Goal: Task Accomplishment & Management: Use online tool/utility

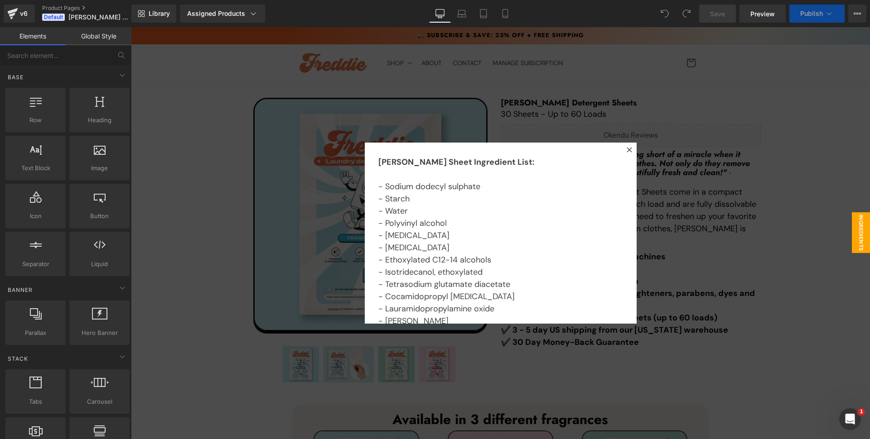
click at [626, 148] on icon at bounding box center [628, 149] width 5 height 5
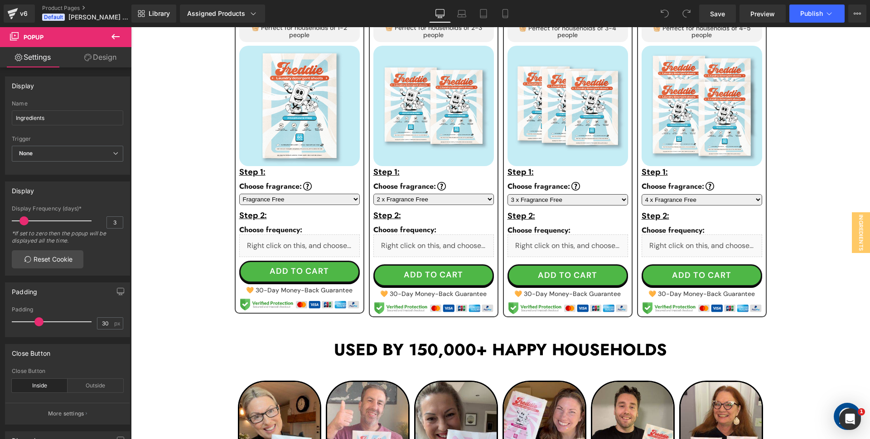
scroll to position [536, 0]
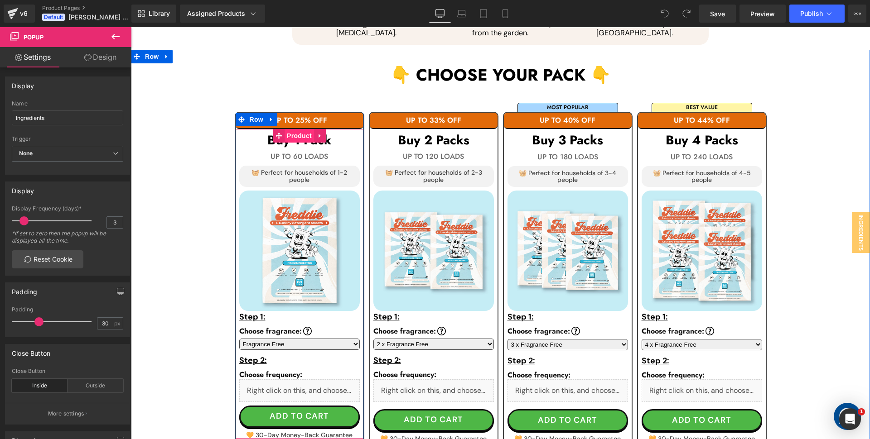
click at [296, 137] on span "Product" at bounding box center [298, 136] width 29 height 14
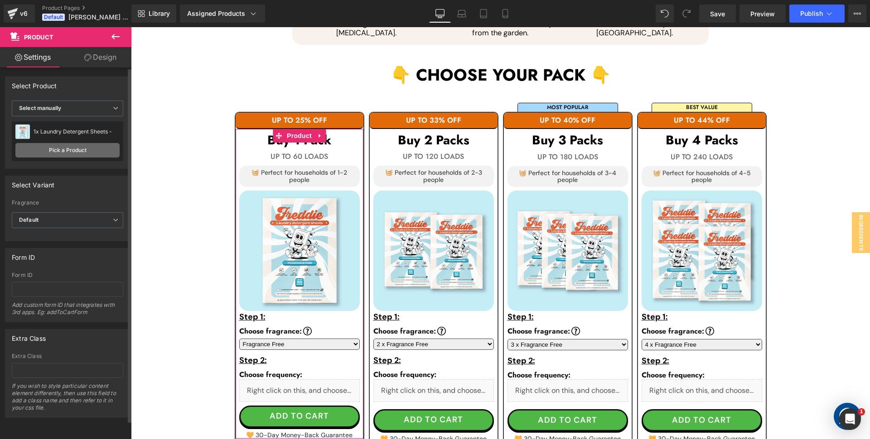
click at [77, 150] on link "Pick a Product" at bounding box center [67, 150] width 104 height 14
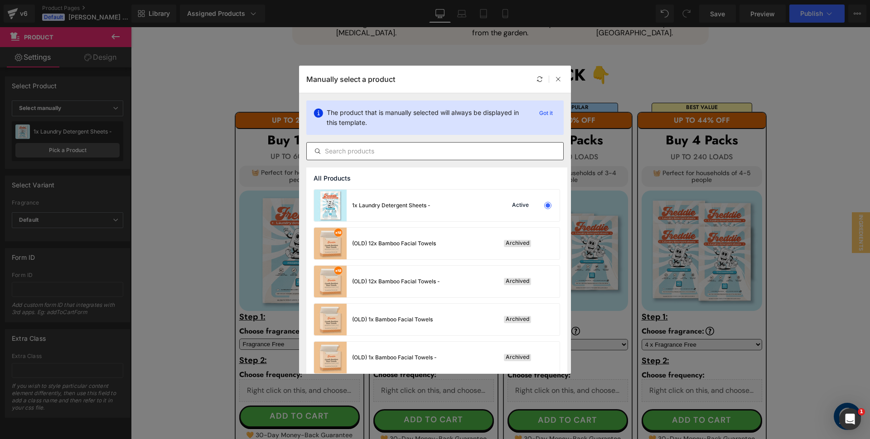
click at [393, 151] on input "text" at bounding box center [435, 151] width 256 height 11
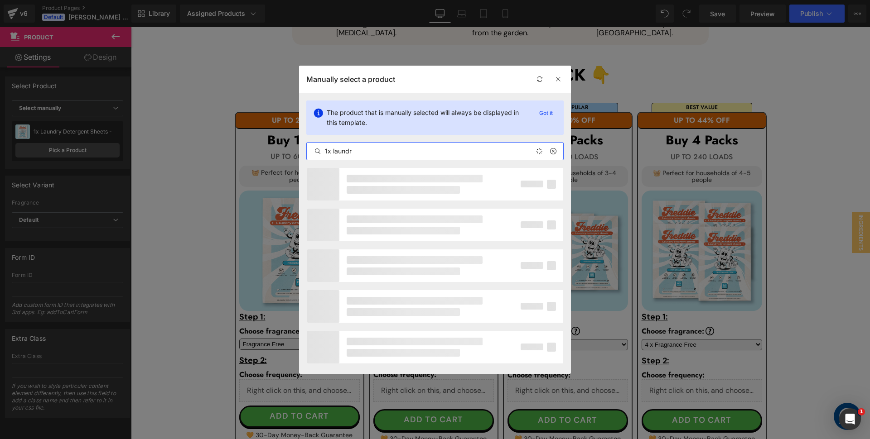
type input "1x laundry"
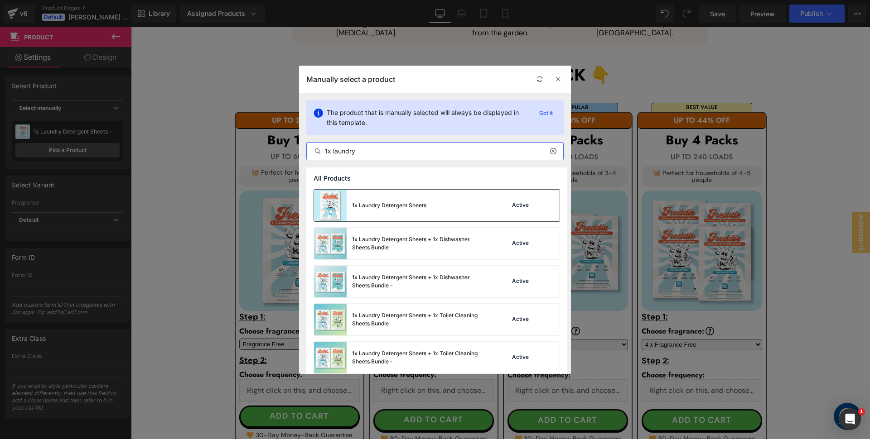
click at [443, 212] on div "1x Laundry Detergent Sheets Active" at bounding box center [437, 206] width 246 height 32
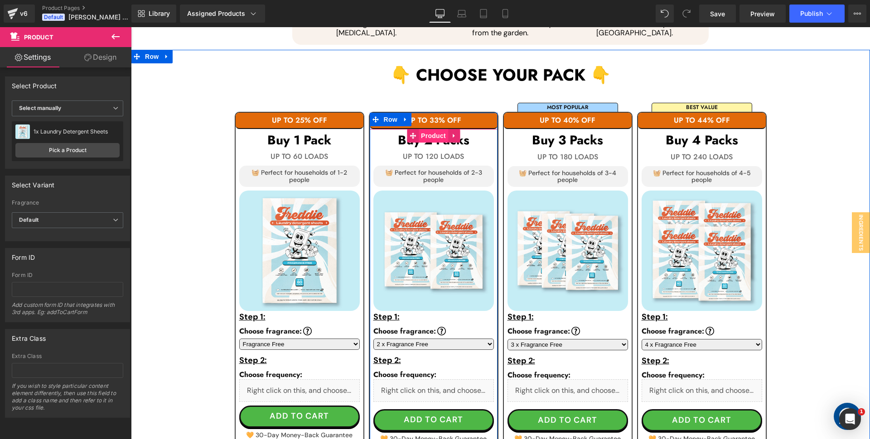
click at [434, 137] on span "Product" at bounding box center [433, 136] width 29 height 14
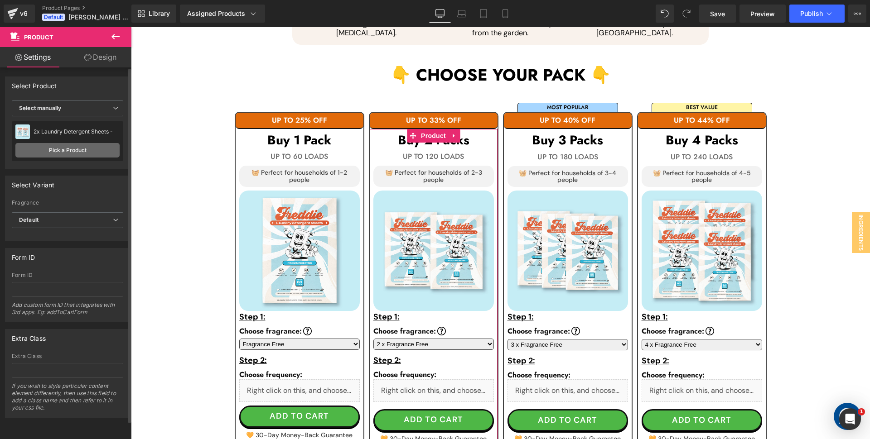
click at [62, 152] on link "Pick a Product" at bounding box center [67, 150] width 104 height 14
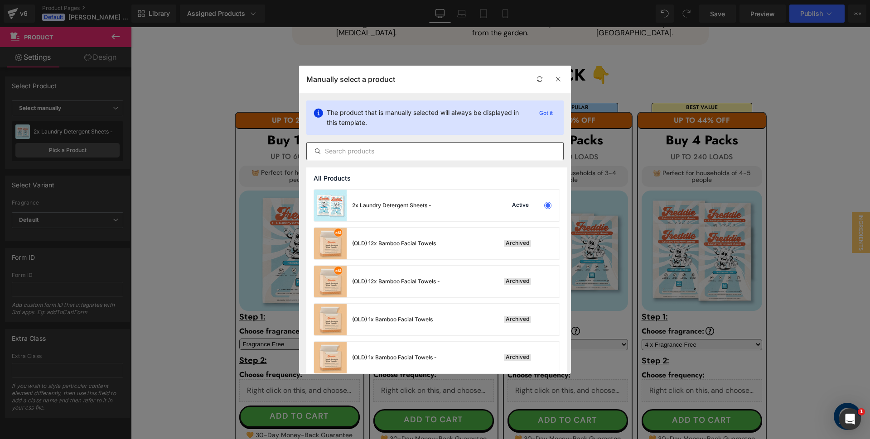
click at [418, 148] on input "text" at bounding box center [435, 151] width 256 height 11
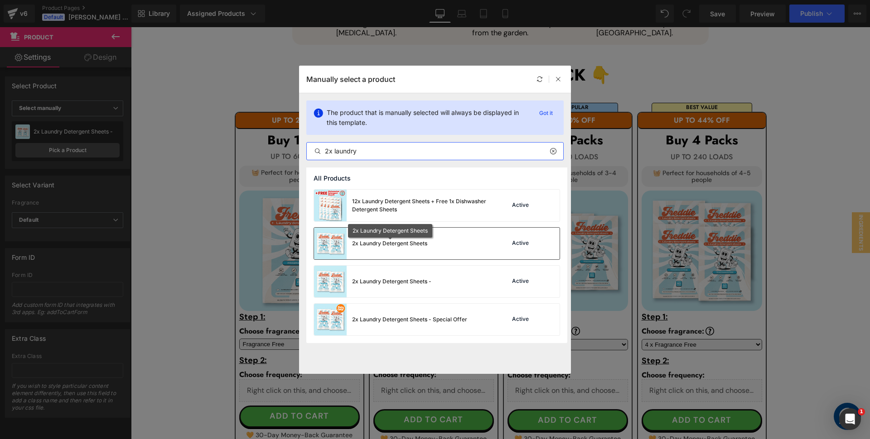
type input "2x laundry"
click at [402, 243] on div "2x Laundry Detergent Sheets" at bounding box center [389, 244] width 75 height 8
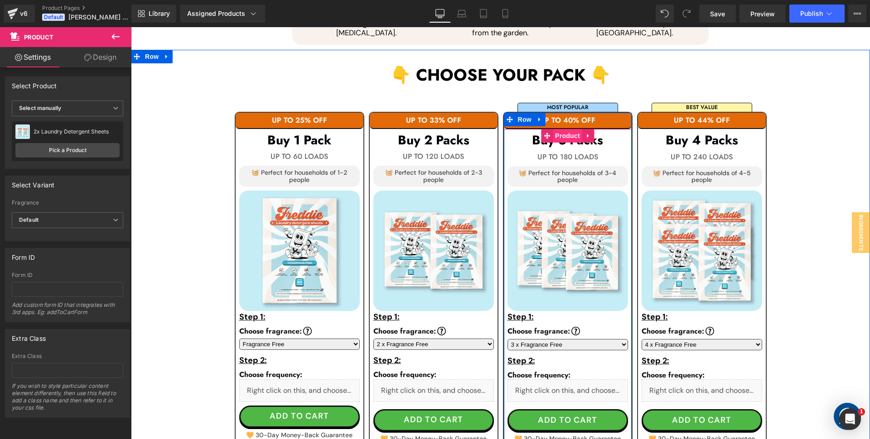
click at [565, 134] on span "Product" at bounding box center [567, 136] width 29 height 14
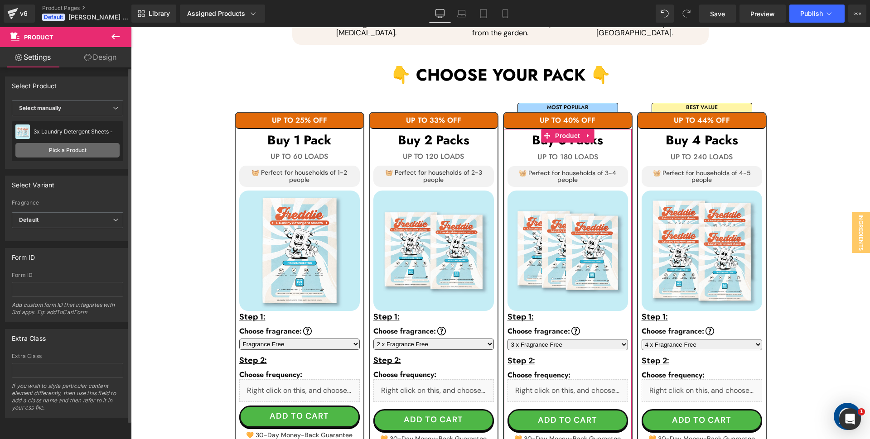
click at [71, 149] on link "Pick a Product" at bounding box center [67, 150] width 104 height 14
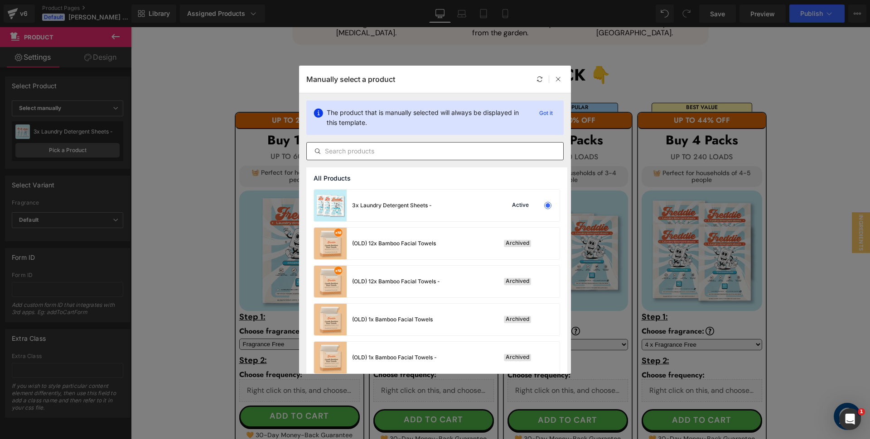
click at [387, 150] on input "text" at bounding box center [435, 151] width 256 height 11
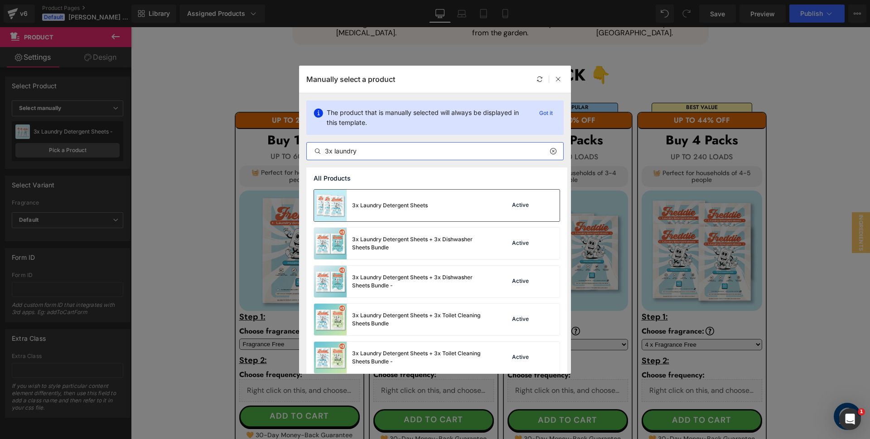
type input "3x laundry"
click at [378, 202] on div "3x Laundry Detergent Sheets" at bounding box center [390, 206] width 76 height 8
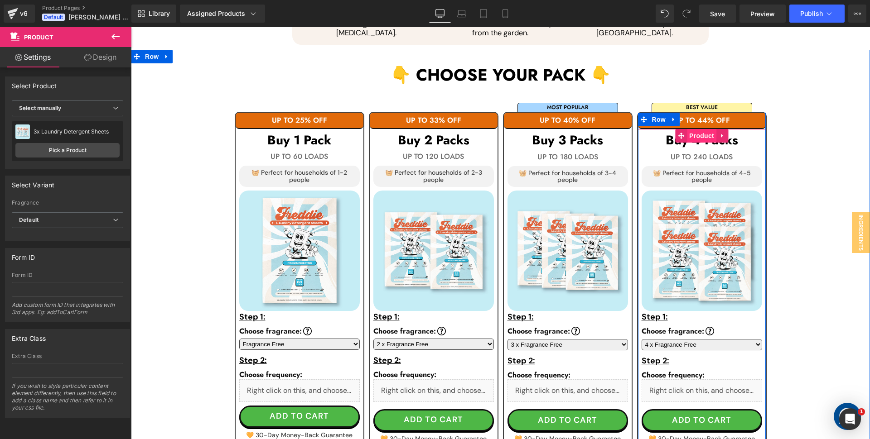
click at [699, 139] on span "Product" at bounding box center [701, 136] width 29 height 14
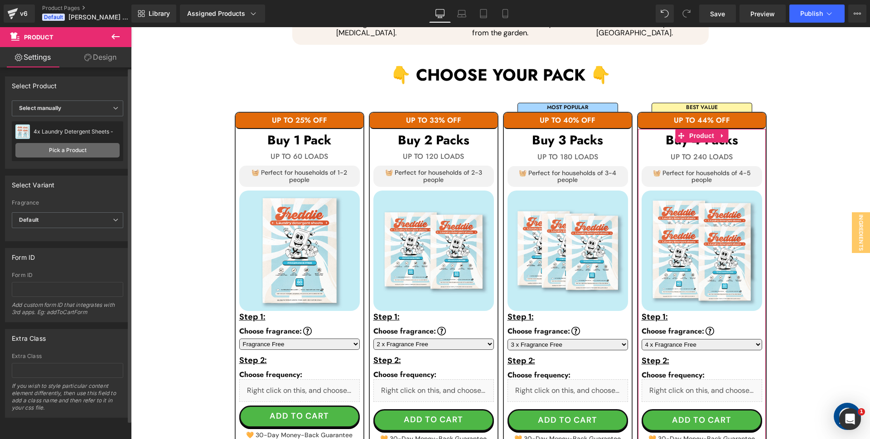
click at [81, 147] on link "Pick a Product" at bounding box center [67, 150] width 104 height 14
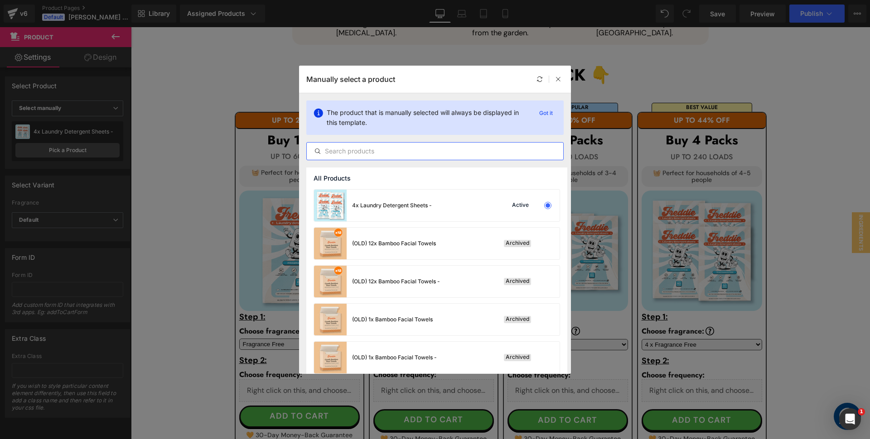
click at [362, 149] on input "text" at bounding box center [435, 151] width 256 height 11
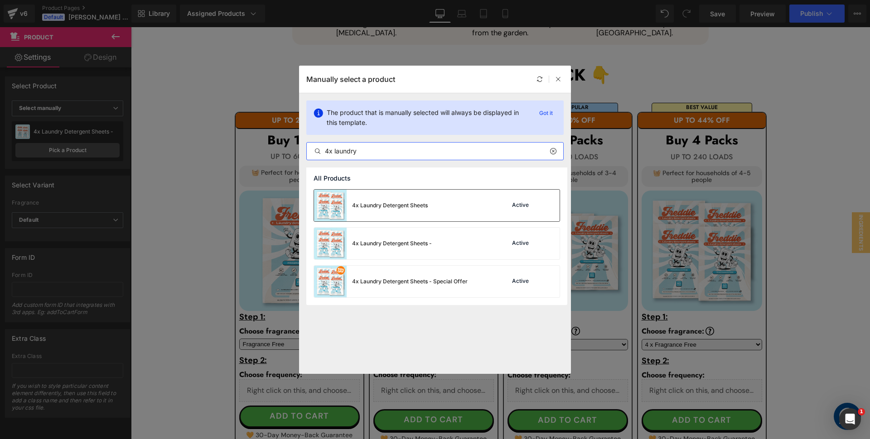
type input "4x laundry"
click at [409, 199] on div "4x Laundry Detergent Sheets" at bounding box center [371, 206] width 114 height 32
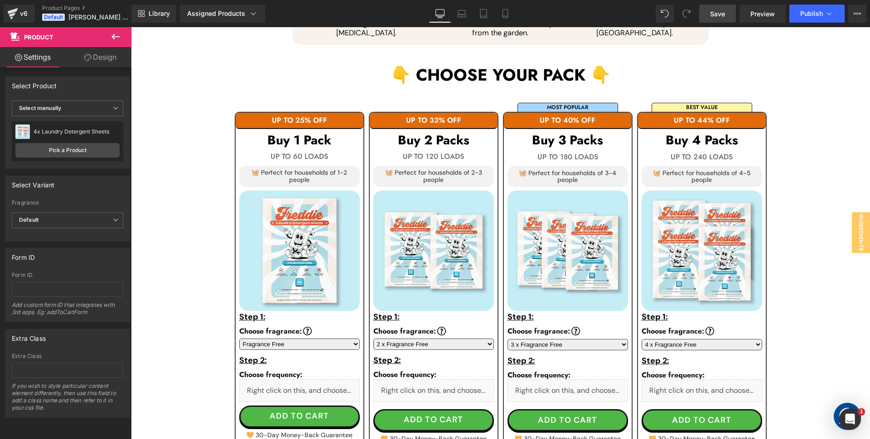
click at [722, 12] on span "Save" at bounding box center [717, 14] width 15 height 10
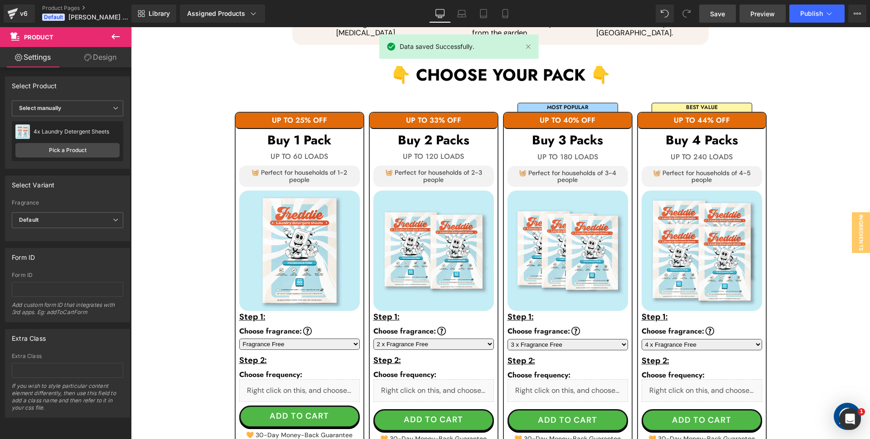
click at [770, 10] on span "Preview" at bounding box center [762, 14] width 24 height 10
